Goal: Complete application form: Complete application form

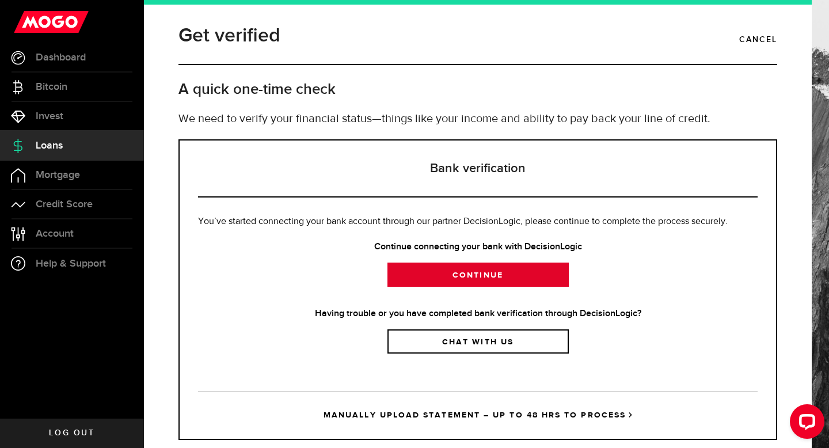
click at [529, 283] on link "Continue" at bounding box center [478, 275] width 181 height 24
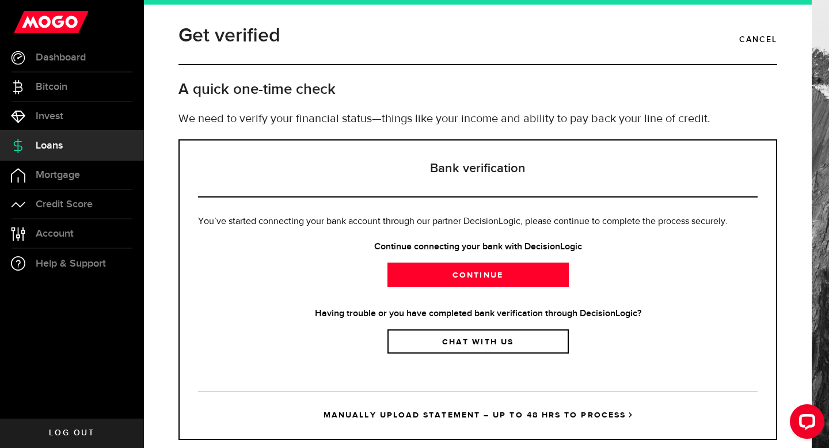
scroll to position [25, 0]
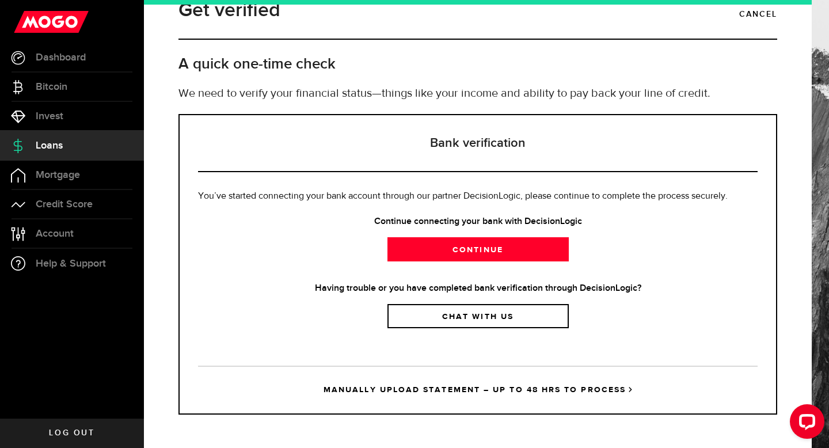
click at [376, 390] on link "MANUALLY UPLOAD STATEMENT – UP TO 48 HRS TO PROCESS" at bounding box center [478, 390] width 560 height 48
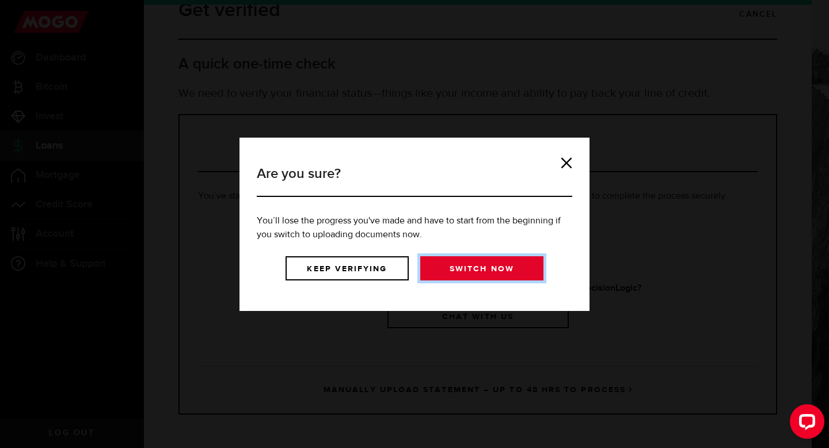
click at [460, 271] on link "Switch now" at bounding box center [481, 268] width 123 height 24
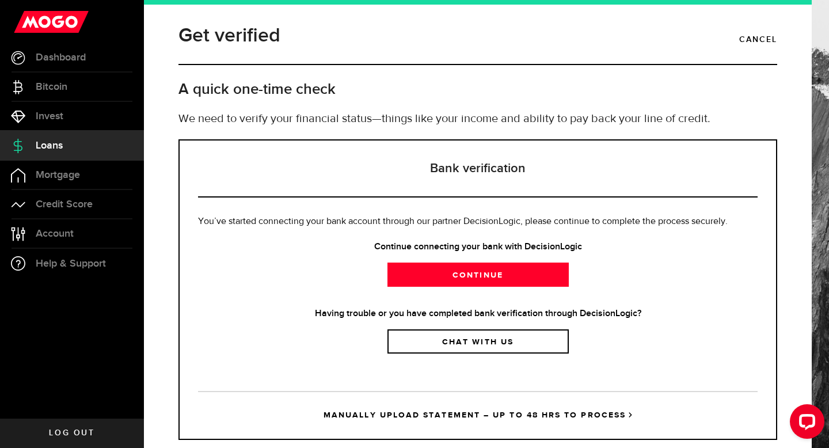
click at [449, 412] on link "MANUALLY UPLOAD STATEMENT – UP TO 48 HRS TO PROCESS" at bounding box center [478, 415] width 560 height 48
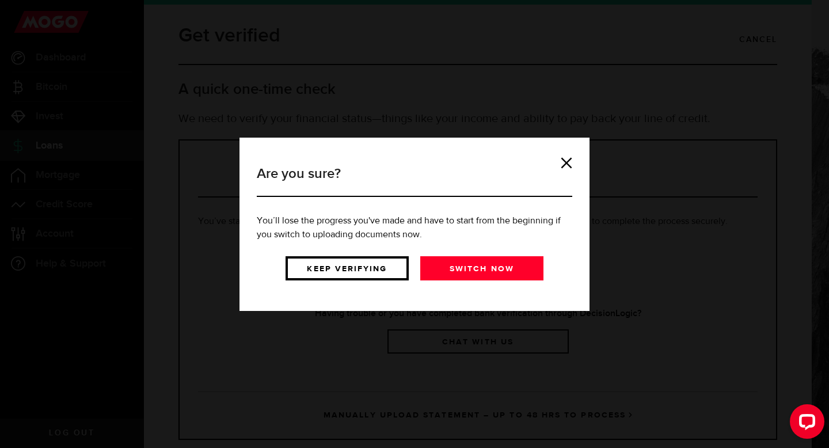
click at [389, 267] on link "Keep verifying" at bounding box center [347, 268] width 123 height 24
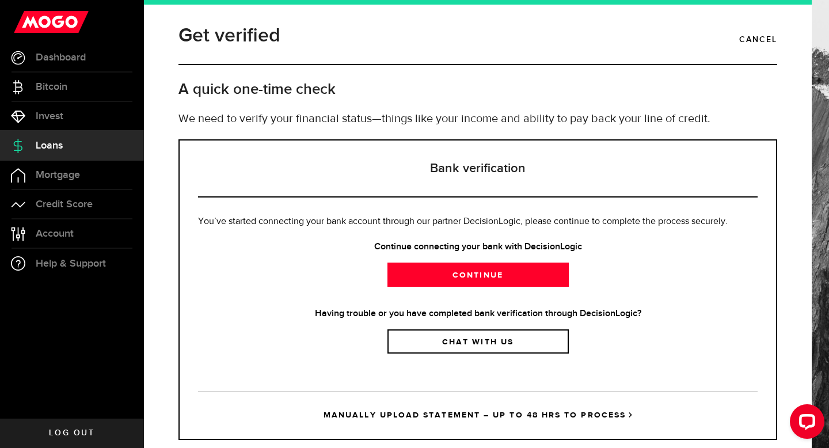
scroll to position [25, 0]
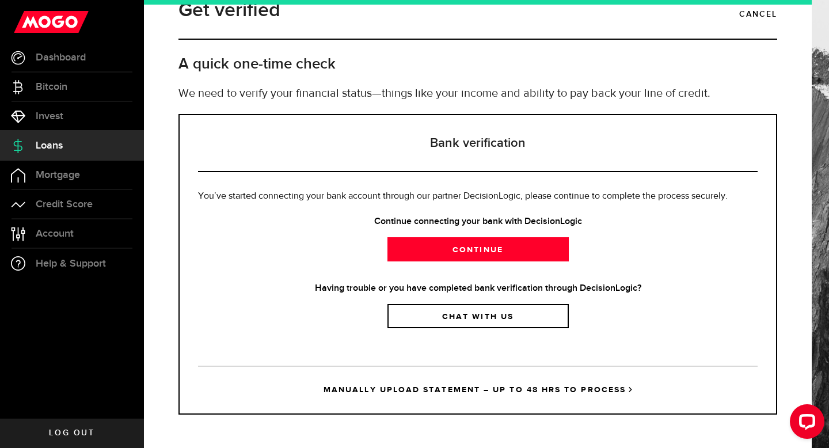
click at [388, 396] on link "MANUALLY UPLOAD STATEMENT – UP TO 48 HRS TO PROCESS" at bounding box center [478, 390] width 560 height 48
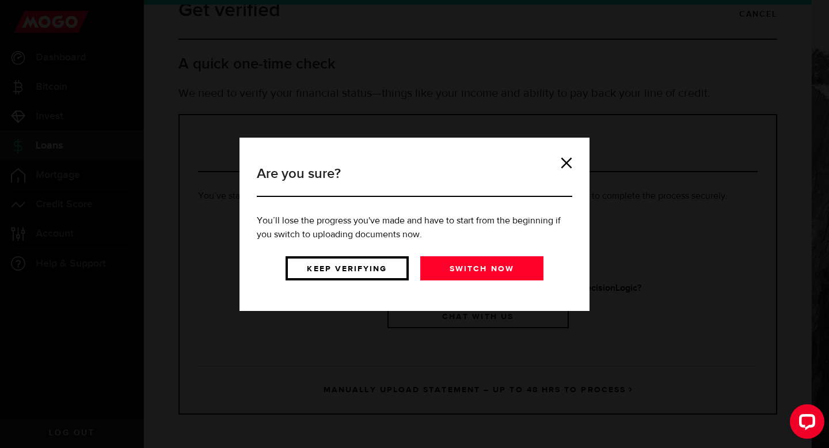
click at [362, 268] on link "Keep verifying" at bounding box center [347, 268] width 123 height 24
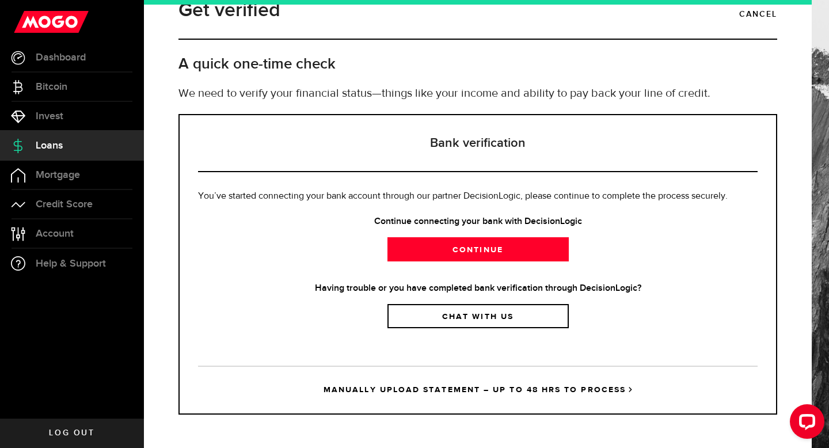
scroll to position [0, 0]
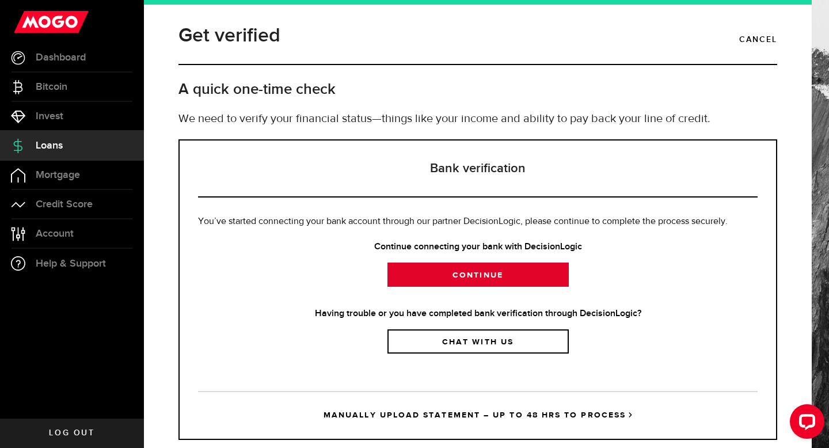
click at [434, 283] on link "Continue" at bounding box center [478, 275] width 181 height 24
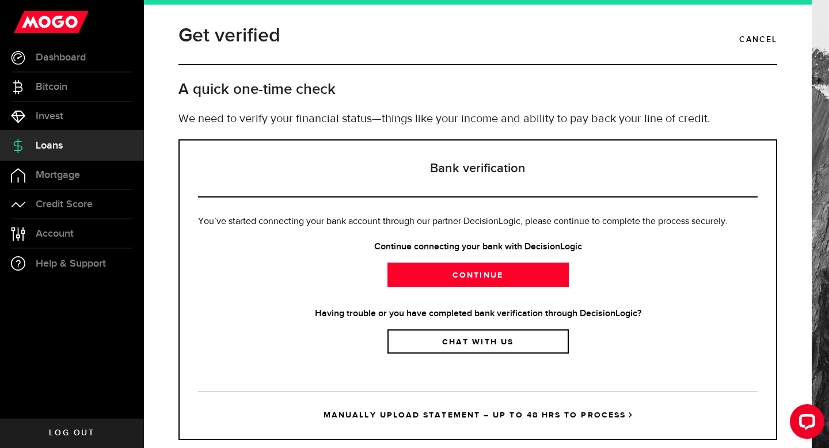
click at [50, 142] on span "Loans" at bounding box center [49, 145] width 27 height 10
click at [49, 142] on span "Loans" at bounding box center [49, 145] width 27 height 10
click at [754, 43] on link "Cancel" at bounding box center [758, 40] width 38 height 20
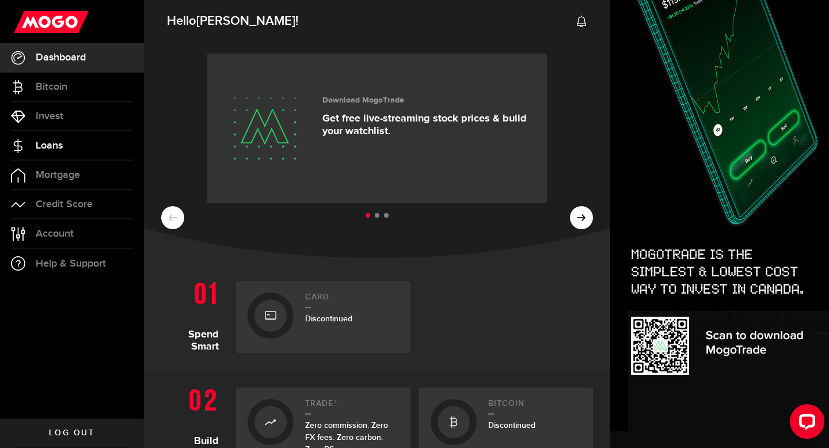
click at [69, 147] on link "Loans" at bounding box center [72, 145] width 144 height 29
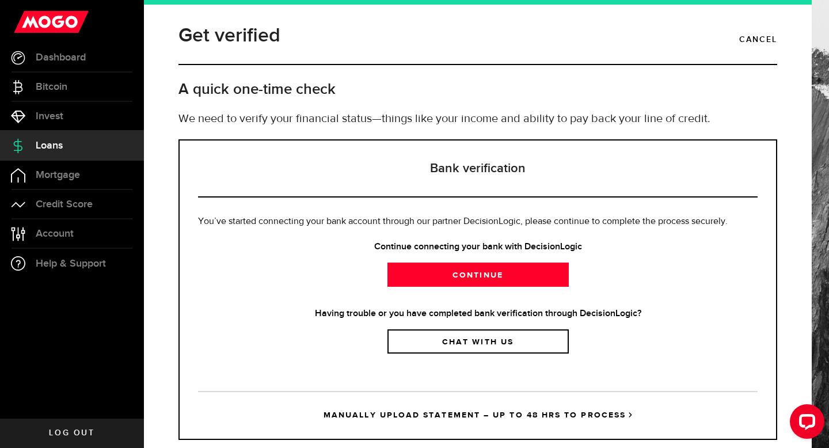
scroll to position [25, 0]
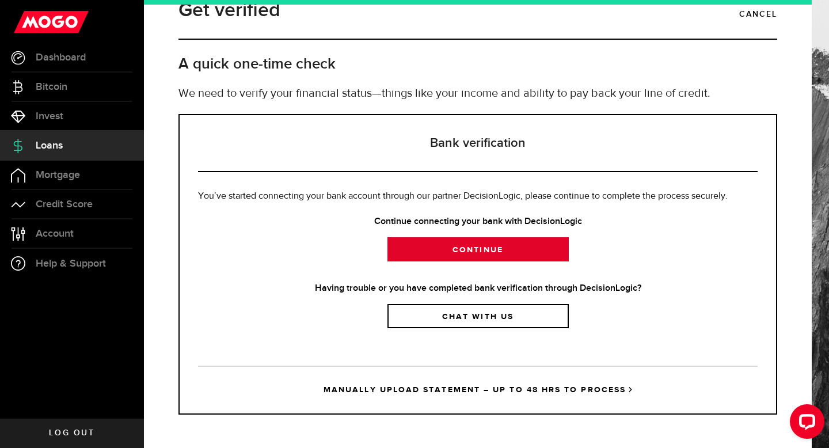
click at [477, 249] on link "Continue" at bounding box center [478, 249] width 181 height 24
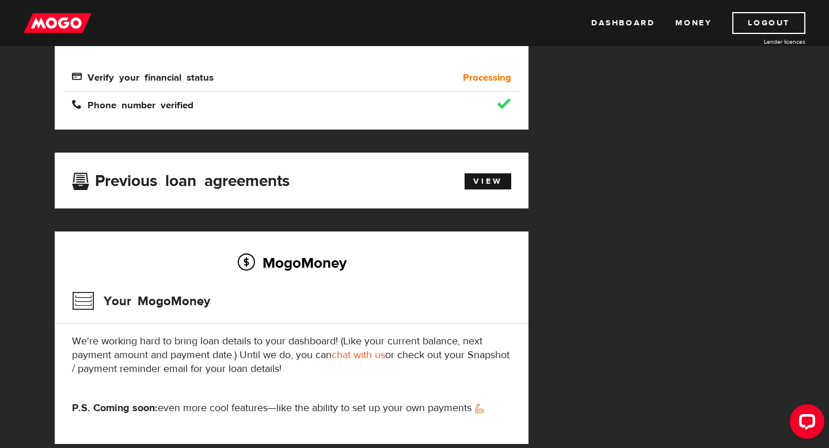
scroll to position [297, 0]
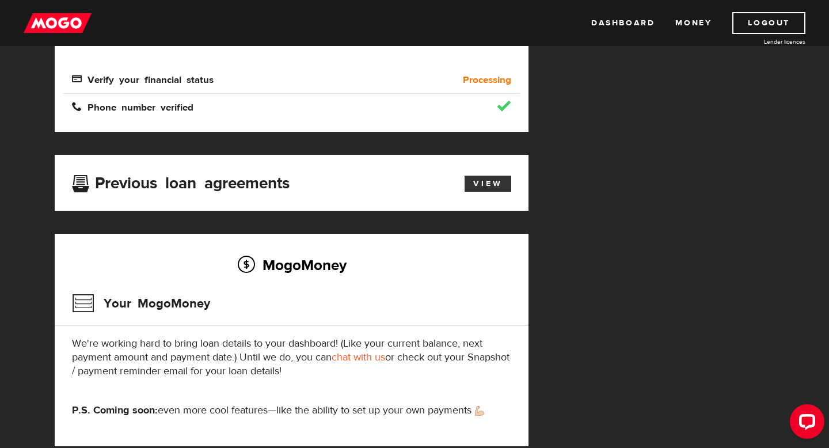
click at [489, 181] on link "View" at bounding box center [488, 184] width 47 height 16
